Goal: Book appointment/travel/reservation

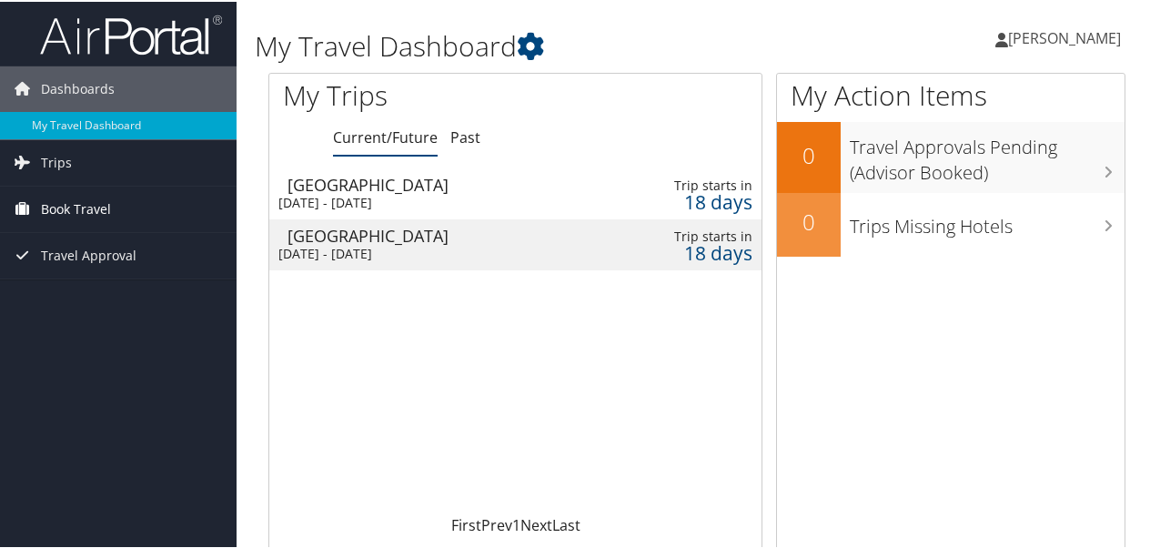
click at [111, 204] on link "Book Travel" at bounding box center [118, 208] width 237 height 46
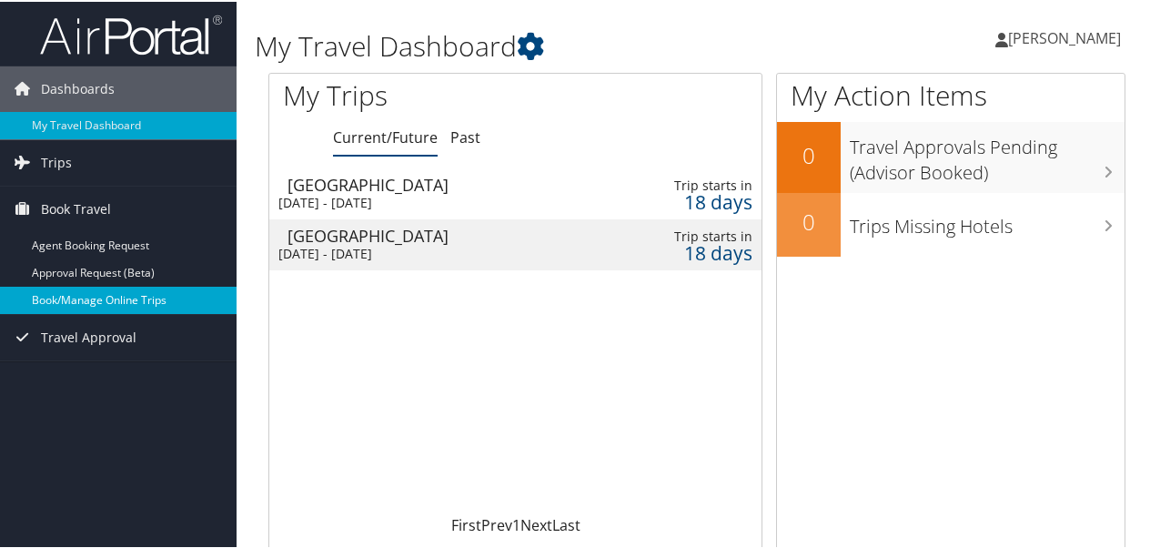
click at [94, 297] on link "Book/Manage Online Trips" at bounding box center [118, 298] width 237 height 27
click at [153, 295] on link "Book/Manage Online Trips" at bounding box center [118, 298] width 237 height 27
